Goal: Find contact information: Find contact information

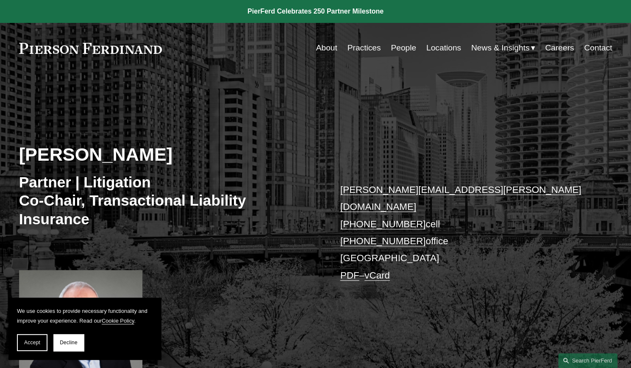
click at [438, 189] on link "jason.dubner@pierferd.com" at bounding box center [460, 198] width 241 height 28
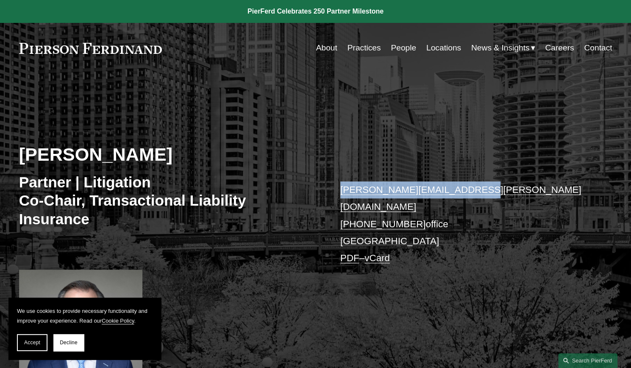
drag, startPoint x: 474, startPoint y: 195, endPoint x: 342, endPoint y: 189, distance: 131.9
click at [342, 189] on p "[PERSON_NAME][EMAIL_ADDRESS][PERSON_NAME][DOMAIN_NAME] [PHONE_NUMBER] office [G…" at bounding box center [463, 224] width 247 height 86
copy link "[PERSON_NAME][EMAIL_ADDRESS][PERSON_NAME][DOMAIN_NAME]"
